Goal: Transaction & Acquisition: Purchase product/service

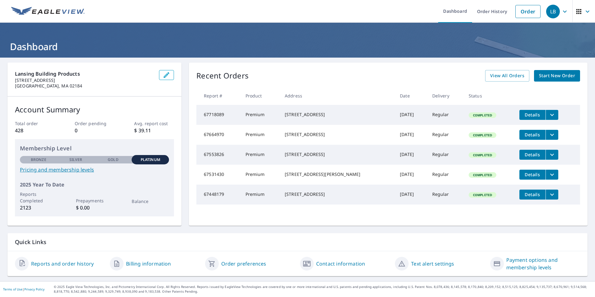
click at [549, 75] on span "Start New Order" at bounding box center [557, 76] width 36 height 8
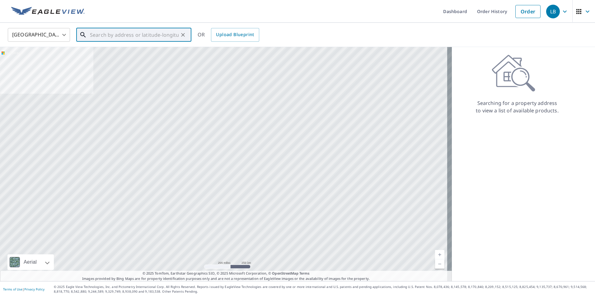
click at [115, 33] on input "text" at bounding box center [134, 34] width 89 height 17
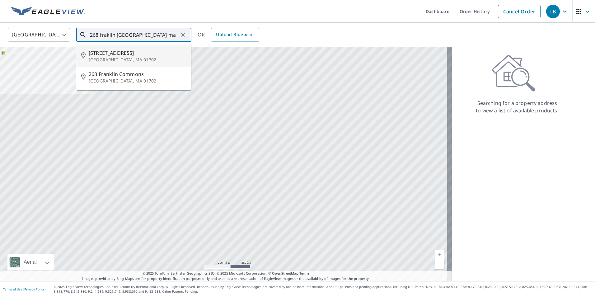
click at [139, 53] on span "[STREET_ADDRESS]" at bounding box center [138, 52] width 98 height 7
type input "[STREET_ADDRESS]"
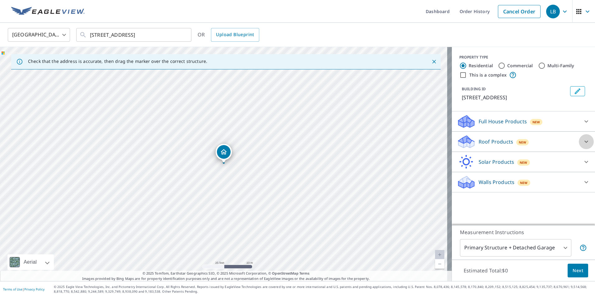
click at [583, 141] on icon at bounding box center [586, 141] width 7 height 7
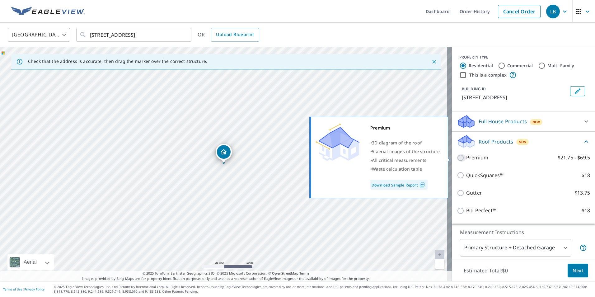
click at [461, 158] on input "Premium $21.75 - $69.5" at bounding box center [461, 157] width 9 height 7
checkbox input "true"
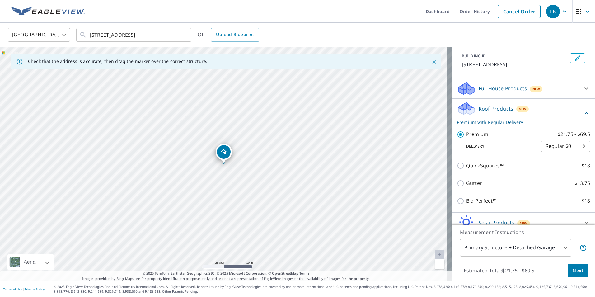
scroll to position [61, 0]
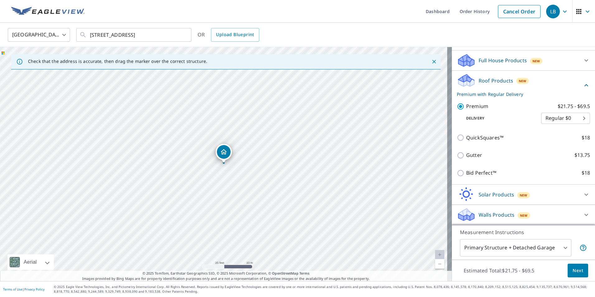
click at [563, 249] on body "LB LB Dashboard Order History Cancel Order LB [GEOGRAPHIC_DATA] [GEOGRAPHIC_DAT…" at bounding box center [297, 148] width 595 height 297
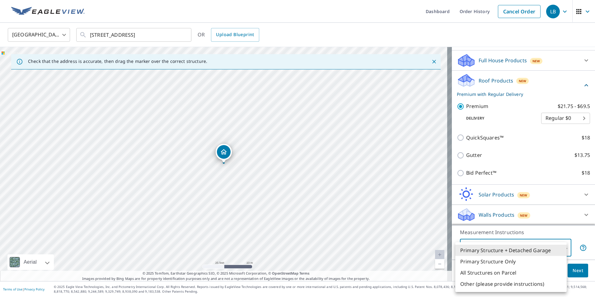
click at [561, 234] on div at bounding box center [297, 148] width 595 height 297
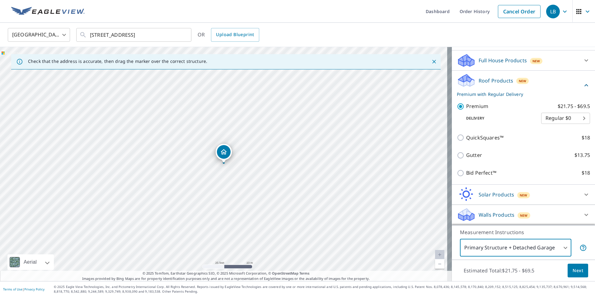
click at [579, 269] on span "Next" at bounding box center [578, 271] width 11 height 8
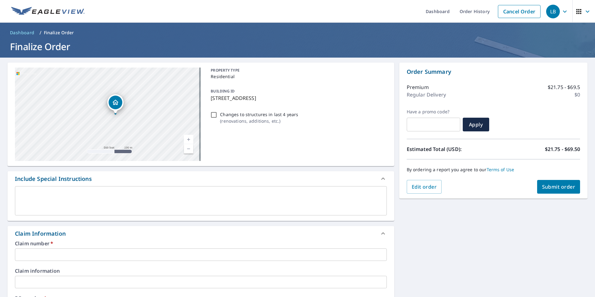
drag, startPoint x: 132, startPoint y: 122, endPoint x: 118, endPoint y: 74, distance: 50.3
click at [118, 74] on div "[STREET_ADDRESS]" at bounding box center [108, 114] width 186 height 93
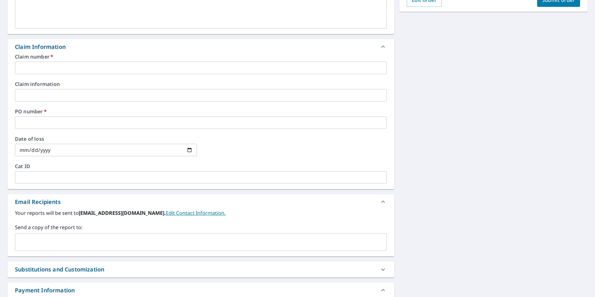
scroll to position [125, 0]
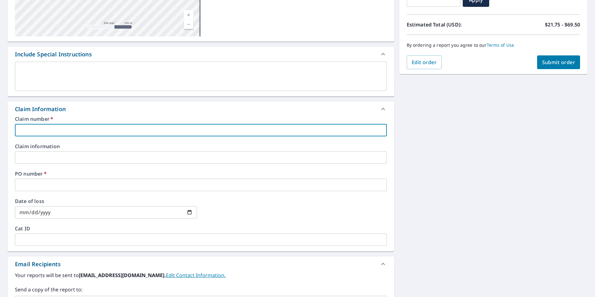
click at [57, 130] on input "text" at bounding box center [201, 130] width 372 height 12
paste input "[PERSON_NAME] - BRMA - 1035293"
drag, startPoint x: 75, startPoint y: 131, endPoint x: 55, endPoint y: 135, distance: 20.8
click at [55, 136] on input "[PERSON_NAME] - BRMA - 1035293" at bounding box center [201, 130] width 372 height 12
click at [17, 130] on input "[PERSON_NAME] 1035293" at bounding box center [201, 130] width 372 height 12
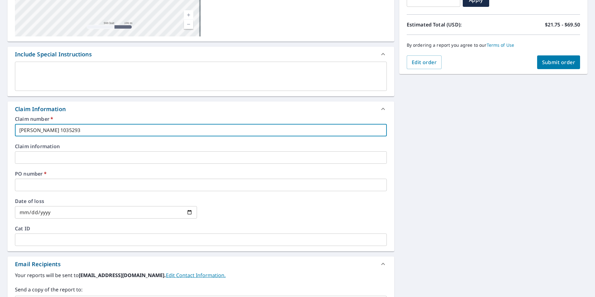
paste input "1035293"
drag, startPoint x: 76, startPoint y: 130, endPoint x: 331, endPoint y: 140, distance: 255.2
click at [252, 140] on div "Claim number   * 1035293 [PERSON_NAME] 1035293 ​ Claim information ​ PO number …" at bounding box center [200, 183] width 387 height 135
type input "1035293 [PERSON_NAME]"
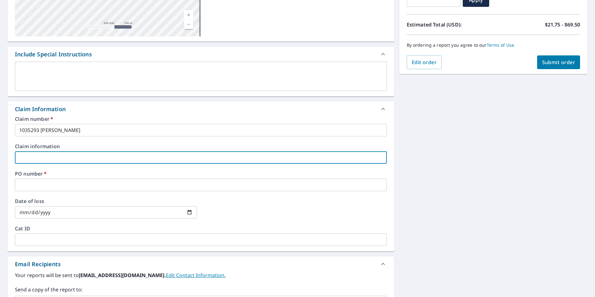
click at [43, 157] on input "text" at bounding box center [201, 157] width 372 height 12
click at [44, 186] on input "text" at bounding box center [201, 185] width 372 height 12
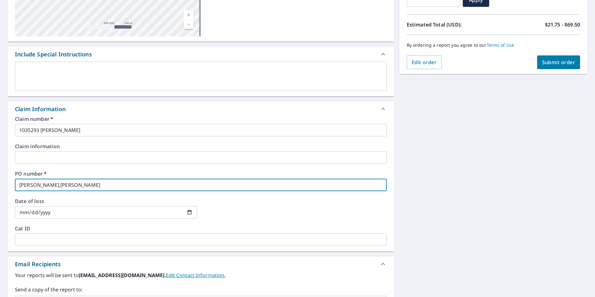
type input "[PERSON_NAME].[PERSON_NAME]"
click at [96, 195] on div "Claim number   * 1035293 [PERSON_NAME] ​ Claim information ​ PO number   * [PER…" at bounding box center [200, 183] width 387 height 135
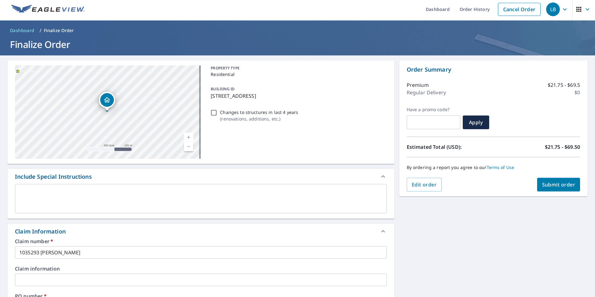
scroll to position [0, 0]
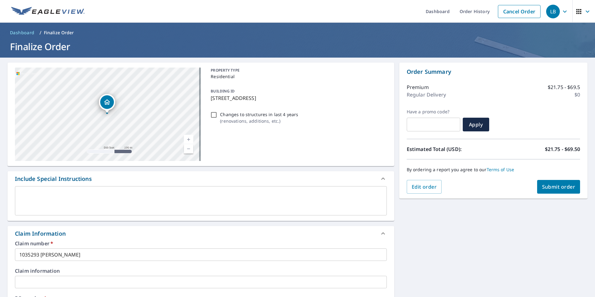
click at [543, 187] on span "Submit order" at bounding box center [558, 186] width 33 height 7
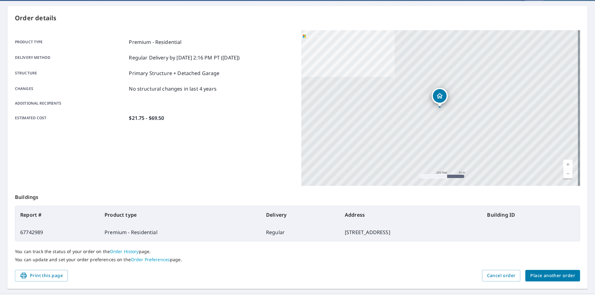
scroll to position [69, 0]
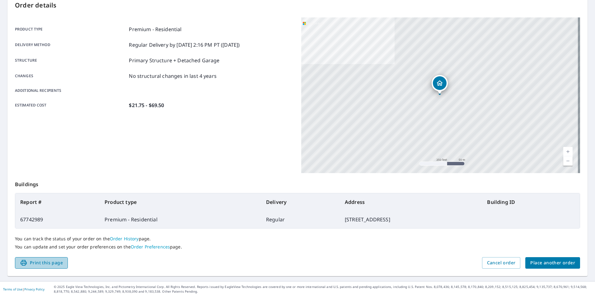
click at [57, 261] on span "Print this page" at bounding box center [41, 263] width 43 height 8
drag, startPoint x: 285, startPoint y: 218, endPoint x: 363, endPoint y: 215, distance: 78.5
click at [363, 215] on td "[STREET_ADDRESS]" at bounding box center [411, 219] width 142 height 17
copy td "[STREET_ADDRESS]"
click at [26, 221] on td "67742989" at bounding box center [57, 219] width 84 height 17
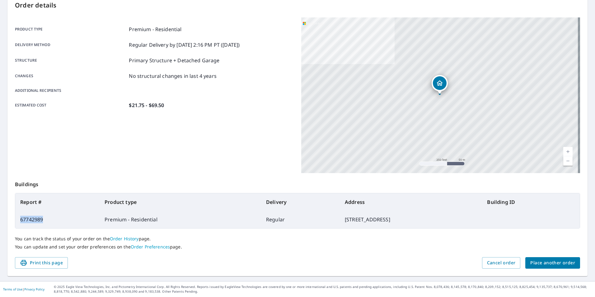
click at [26, 221] on td "67742989" at bounding box center [57, 219] width 84 height 17
copy td "67742989"
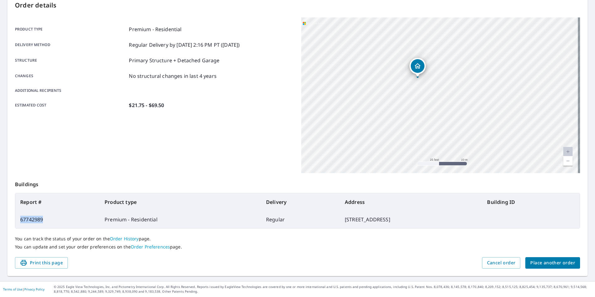
drag, startPoint x: 459, startPoint y: 81, endPoint x: 406, endPoint y: 88, distance: 53.1
click at [406, 88] on div "[STREET_ADDRESS]" at bounding box center [440, 95] width 279 height 156
drag, startPoint x: 405, startPoint y: 85, endPoint x: 403, endPoint y: 97, distance: 12.6
click at [403, 97] on div "[STREET_ADDRESS]" at bounding box center [440, 95] width 279 height 156
